Goal: Task Accomplishment & Management: Manage account settings

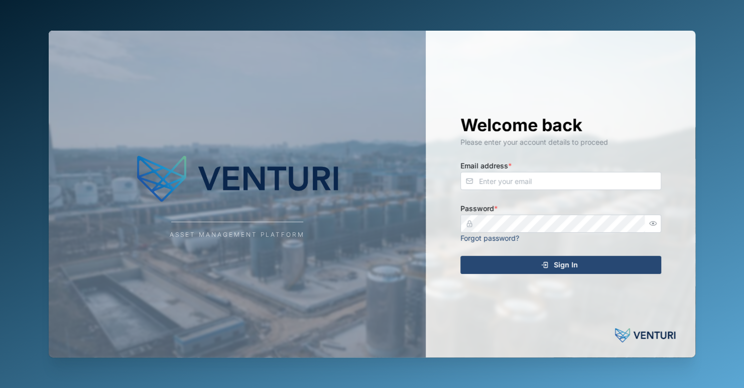
click at [265, 130] on div "Asset Management Platform" at bounding box center [237, 194] width 377 height 326
click at [433, 28] on div "Asset Management Platform Welcome back Please enter your account details to pro…" at bounding box center [372, 194] width 663 height 388
click at [198, 201] on img at bounding box center [237, 178] width 201 height 60
type input "zaerald.lungos@venturi.io"
click at [595, 268] on div "Sign In" at bounding box center [559, 264] width 185 height 17
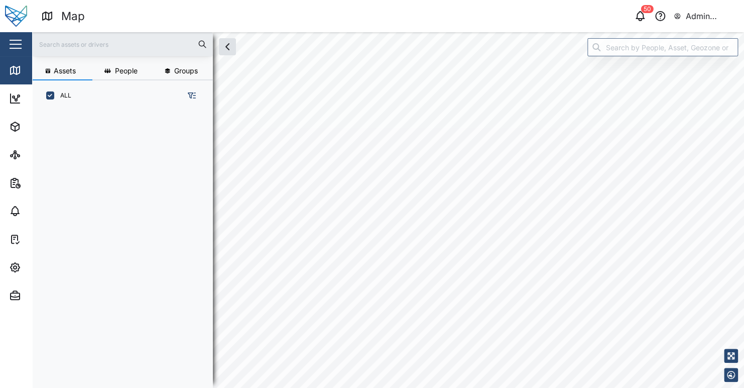
scroll to position [264, 157]
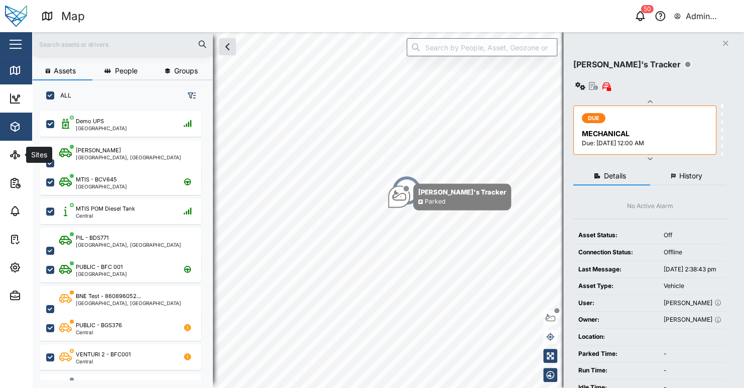
click at [16, 129] on icon "button" at bounding box center [15, 126] width 12 height 12
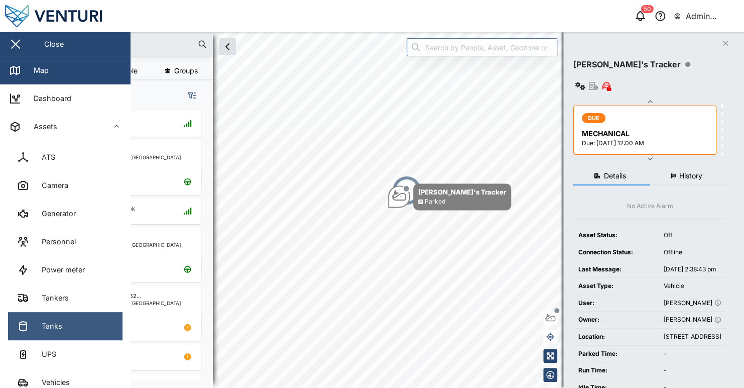
click at [71, 331] on link "Tanks" at bounding box center [65, 326] width 114 height 28
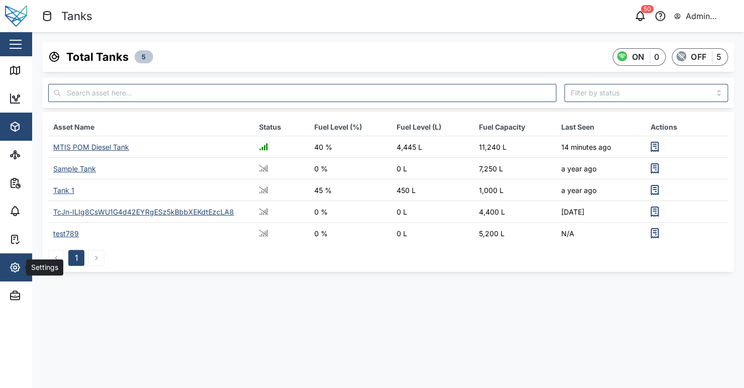
click at [23, 269] on div "Settings" at bounding box center [54, 267] width 91 height 12
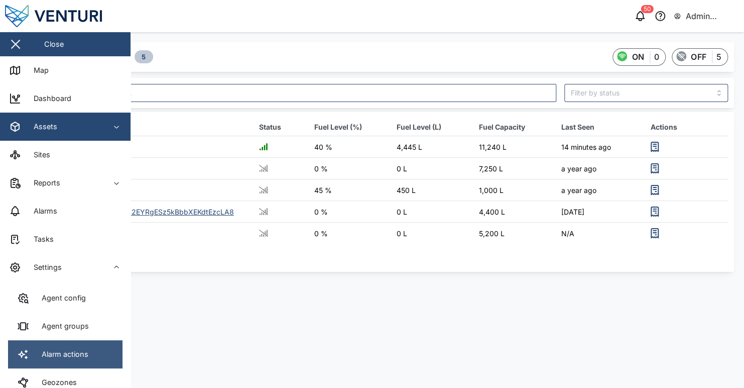
scroll to position [100, 0]
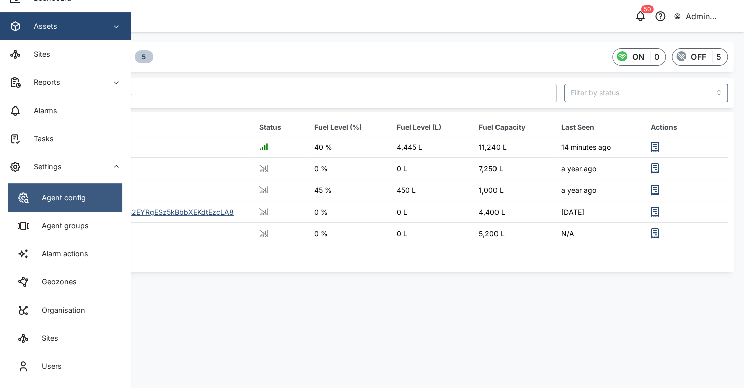
click at [68, 201] on div "Agent config" at bounding box center [60, 197] width 52 height 11
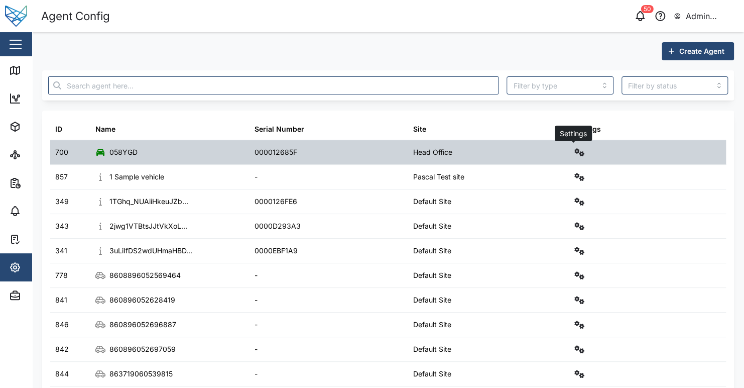
click at [578, 151] on icon "button" at bounding box center [579, 152] width 10 height 8
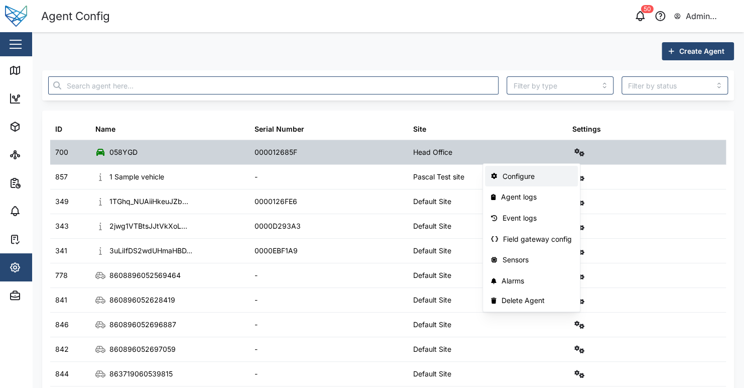
click at [551, 176] on div "Configure" at bounding box center [537, 176] width 70 height 11
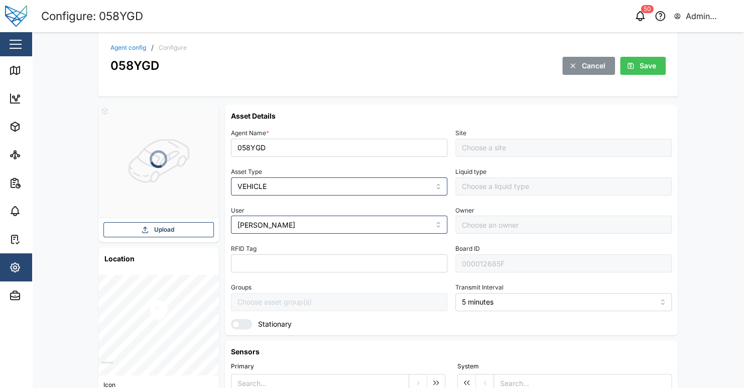
type input "Grant Lay"
type input "Head Office"
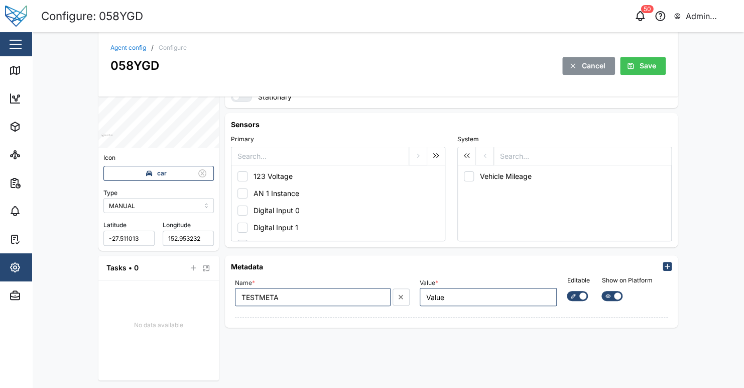
scroll to position [227, 0]
click at [19, 67] on icon at bounding box center [15, 70] width 9 height 8
click at [608, 297] on div at bounding box center [608, 295] width 12 height 9
click at [601, 290] on input "checkbox" at bounding box center [601, 290] width 0 height 0
click at [610, 297] on div at bounding box center [616, 295] width 12 height 9
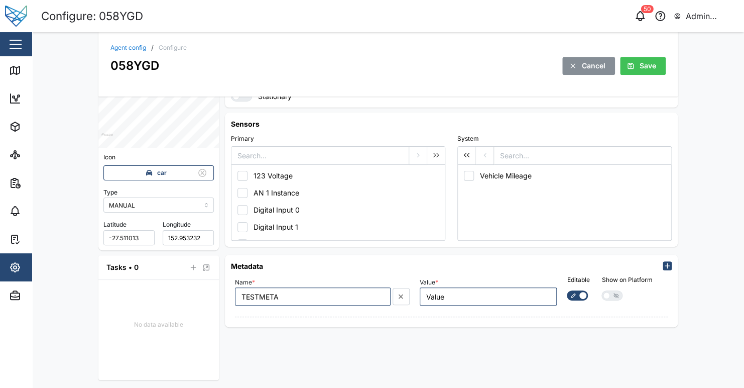
click at [601, 290] on input "checkbox" at bounding box center [601, 290] width 0 height 0
click at [625, 334] on div "Asset Details Agent Name * 058YGD Site Head Office Asset Type VEHICLE Liquid ty…" at bounding box center [451, 128] width 453 height 503
click at [607, 291] on div at bounding box center [608, 295] width 12 height 9
click at [601, 290] on input "checkbox" at bounding box center [601, 290] width 0 height 0
click at [640, 69] on span "Save" at bounding box center [648, 65] width 17 height 17
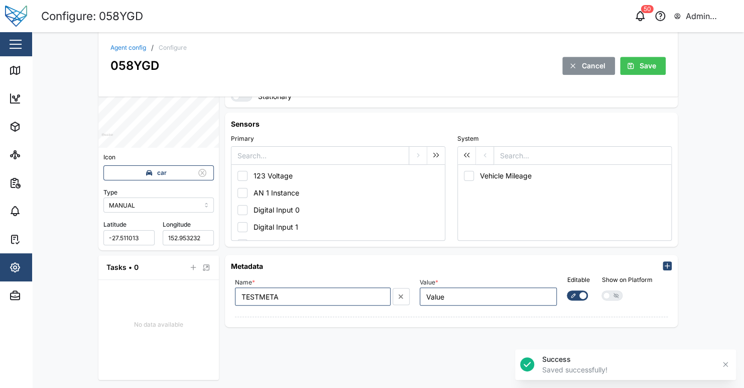
click at [708, 147] on div "Agent config / Configure 058YGD Cancel Save Upload Location Icon car Type MANUA…" at bounding box center [388, 209] width 712 height 355
click at [644, 309] on div "Editable Show on Platform" at bounding box center [617, 291] width 110 height 42
click at [614, 296] on icon at bounding box center [616, 295] width 5 height 3
click at [601, 290] on input "checkbox" at bounding box center [601, 290] width 0 height 0
click at [640, 66] on span "Save" at bounding box center [648, 65] width 17 height 17
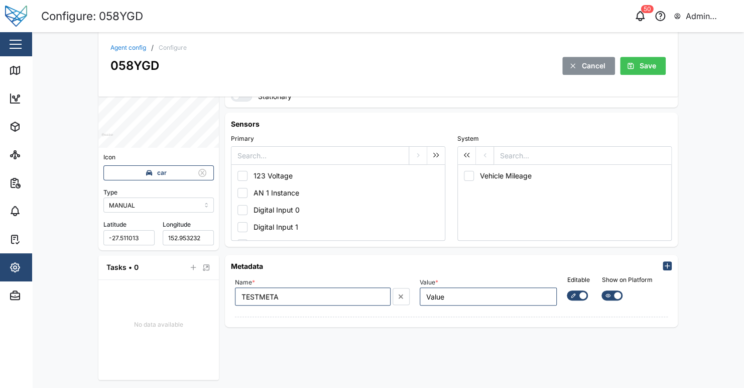
click at [699, 280] on div "Agent config / Configure 058YGD Cancel Save Upload Location Icon car Type MANUA…" at bounding box center [388, 209] width 712 height 355
click at [582, 66] on span "Cancel" at bounding box center [594, 65] width 24 height 17
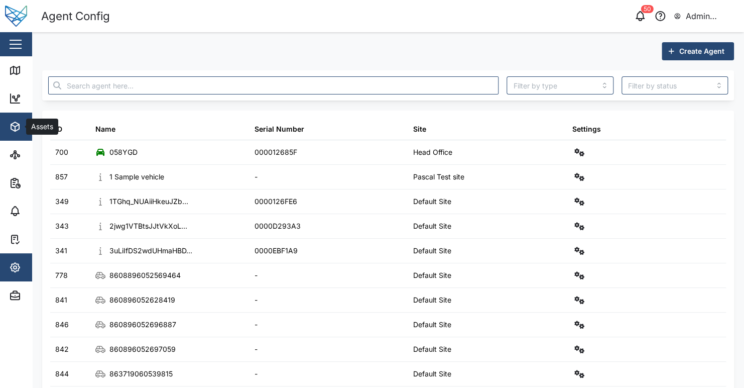
click at [24, 138] on span "Assets" at bounding box center [54, 126] width 91 height 28
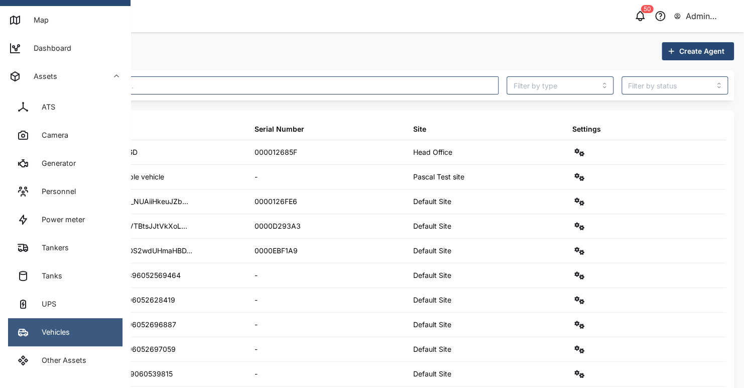
scroll to position [100, 0]
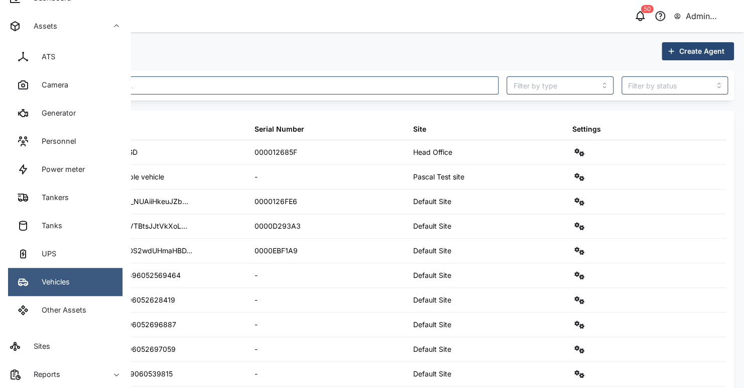
click at [77, 282] on link "Vehicles" at bounding box center [65, 282] width 114 height 28
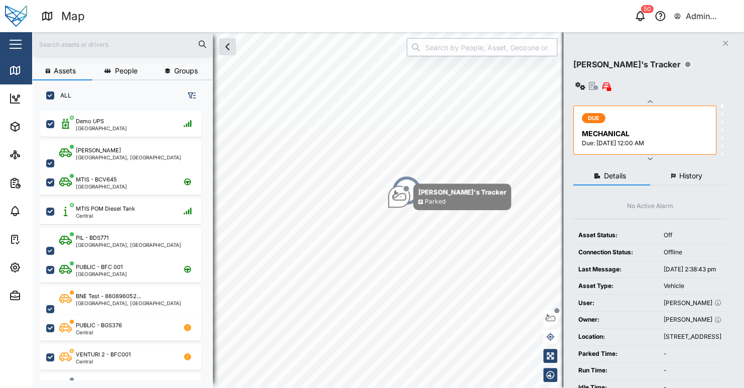
click at [481, 43] on input "search" at bounding box center [482, 47] width 151 height 18
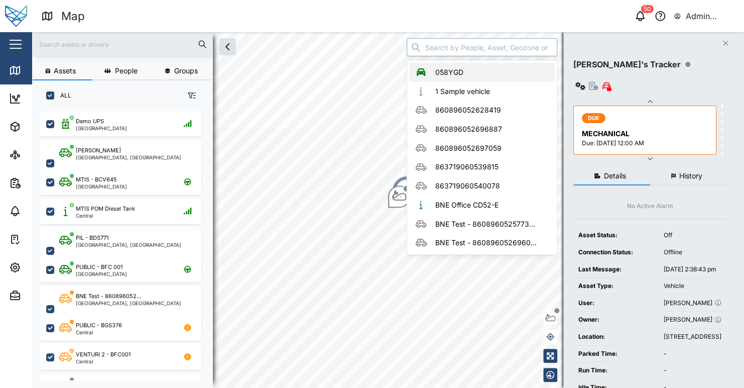
type input "058YGD"
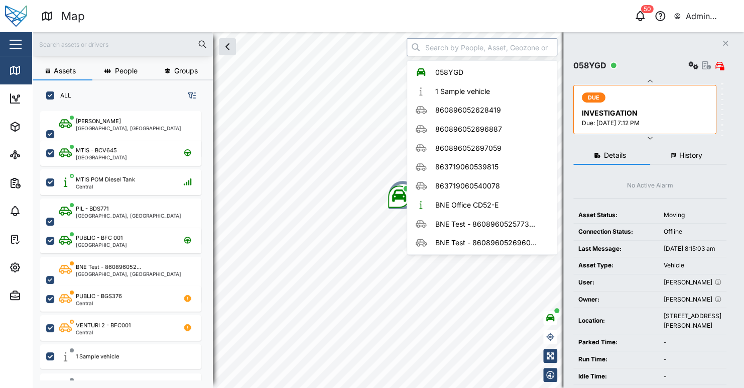
click at [442, 50] on input "search" at bounding box center [482, 47] width 151 height 18
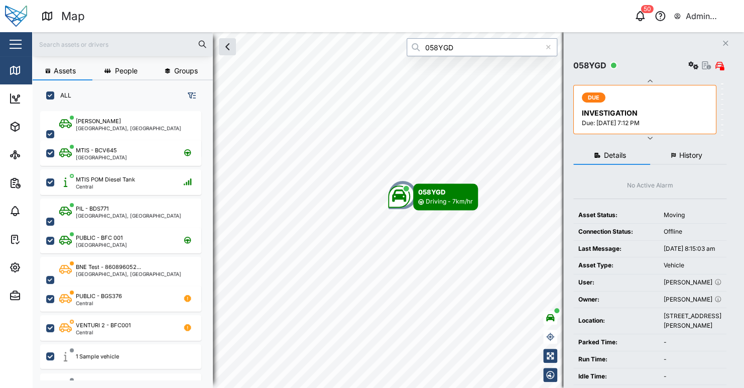
type input "058YGD"
click at [329, 24] on div "Map" at bounding box center [214, 17] width 347 height 18
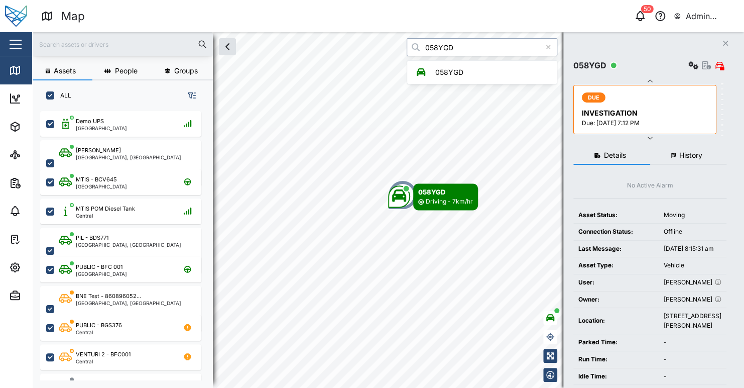
click at [476, 48] on input "058YGD" at bounding box center [482, 47] width 151 height 18
click at [348, 20] on div "Map" at bounding box center [214, 17] width 347 height 18
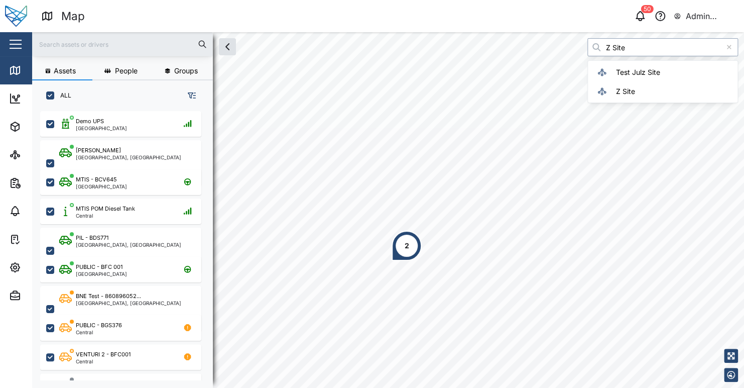
click at [620, 47] on input "Z Site" at bounding box center [662, 47] width 151 height 18
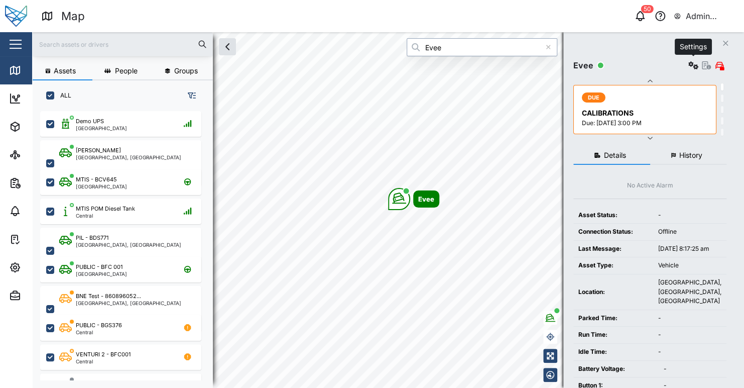
type input "Evee"
click at [693, 62] on icon "button" at bounding box center [693, 65] width 10 height 8
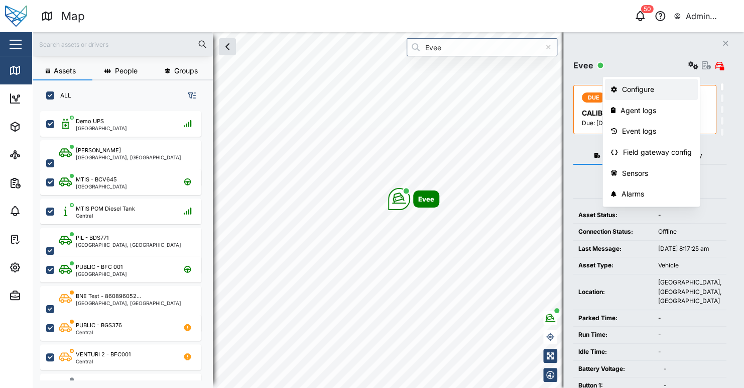
click at [679, 84] on div "Configure" at bounding box center [657, 89] width 70 height 11
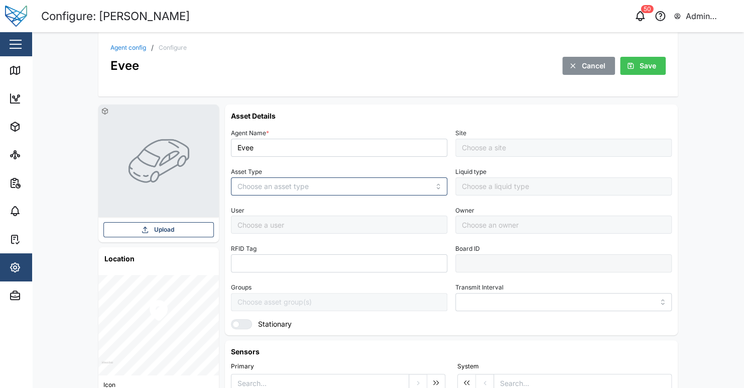
type input "MANUAL"
type input "VEHICLE"
type input "5 minutes"
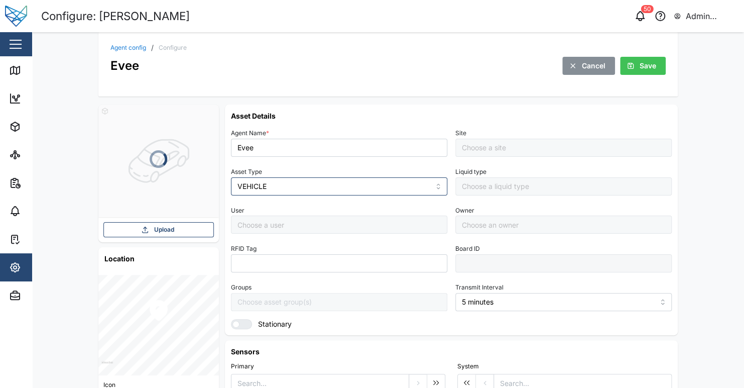
type input "B1"
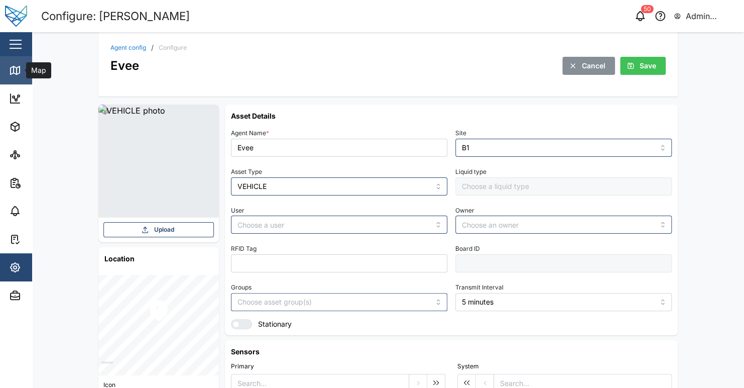
click at [25, 70] on div "Map" at bounding box center [29, 70] width 40 height 12
click at [486, 142] on input "B1" at bounding box center [563, 148] width 216 height 18
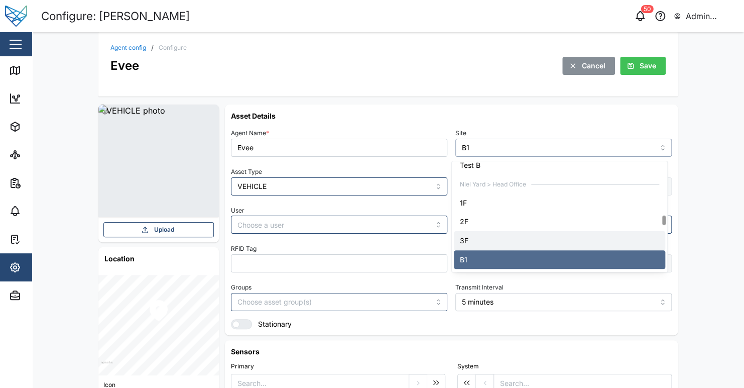
scroll to position [710, 0]
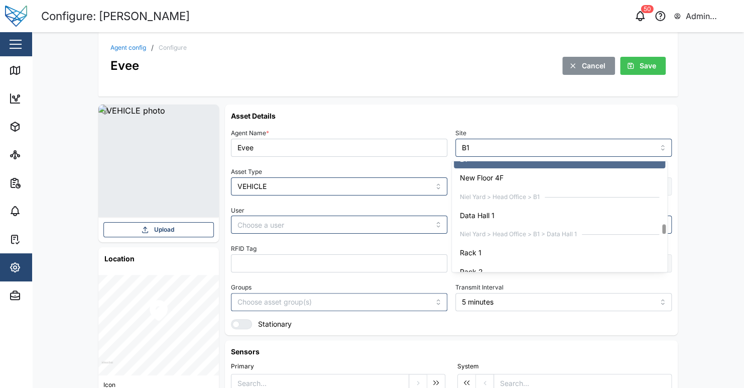
click at [404, 70] on div "Evee Cancel Save" at bounding box center [387, 65] width 555 height 19
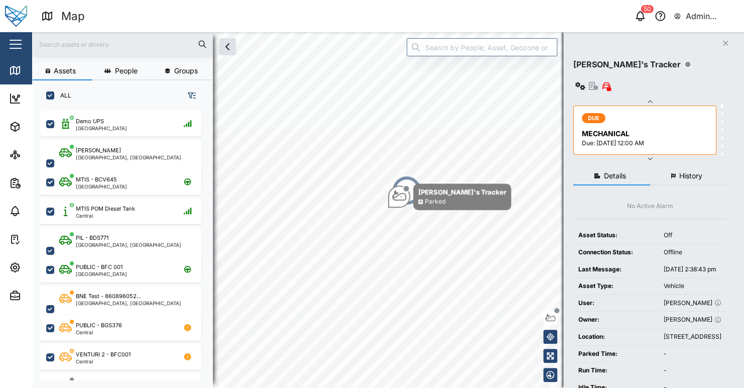
click at [446, 56] on div "Assets People Groups ALL Demo UPS [GEOGRAPHIC_DATA] Liam Audi [GEOGRAPHIC_DATA]…" at bounding box center [388, 209] width 712 height 355
click at [446, 50] on input "search" at bounding box center [482, 47] width 151 height 18
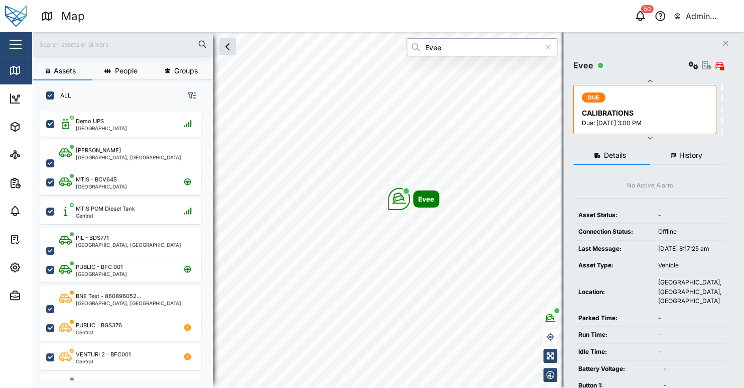
type input "Evee"
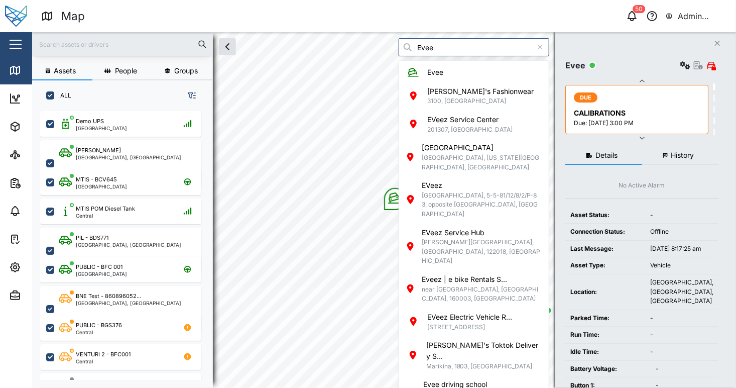
click at [344, 16] on div "Map" at bounding box center [212, 17] width 343 height 18
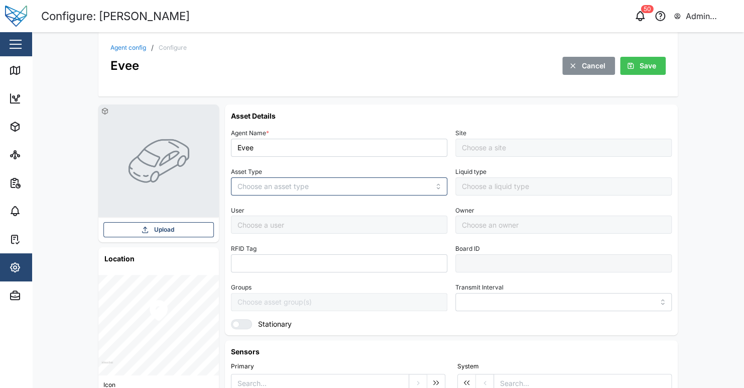
type input "MANUAL"
type input "VEHICLE"
type input "5 minutes"
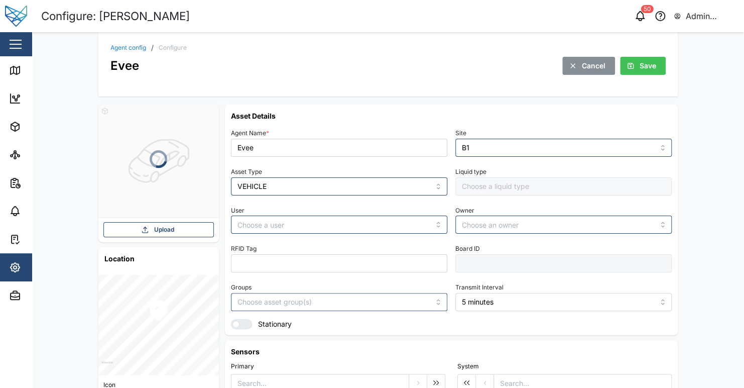
type input "B1"
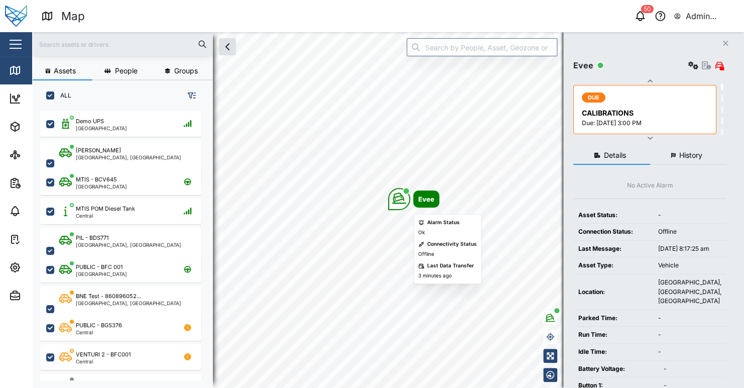
click at [403, 203] on icon "Map marker" at bounding box center [399, 198] width 14 height 14
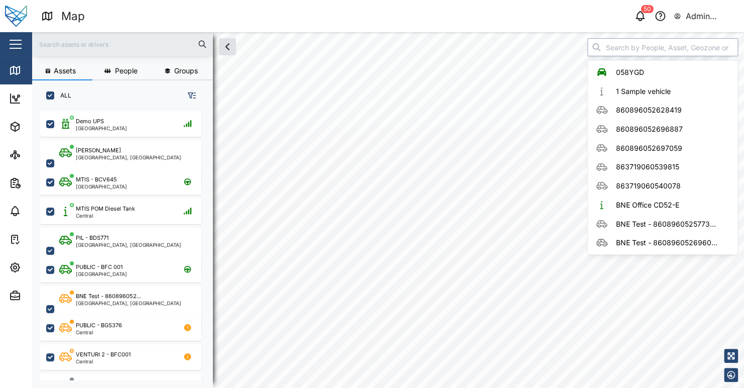
click at [631, 52] on input "search" at bounding box center [662, 47] width 151 height 18
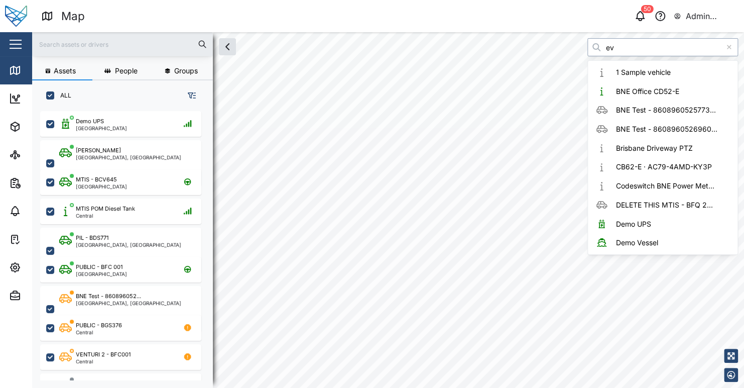
type input "eve"
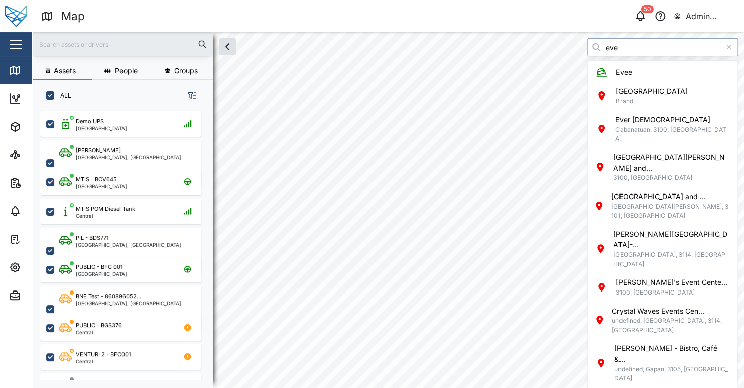
click at [577, 48] on div "Assets People Groups ALL Demo UPS [GEOGRAPHIC_DATA] Liam Audi [GEOGRAPHIC_DATA]…" at bounding box center [388, 209] width 712 height 355
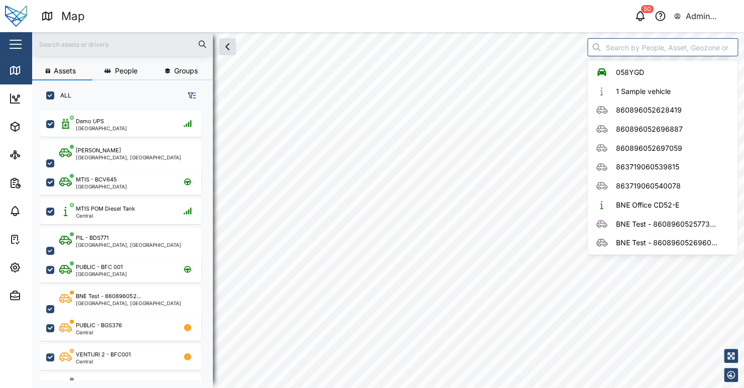
click at [443, 10] on div "50 Admin Zaerald Lungos" at bounding box center [570, 16] width 347 height 14
